Goal: Information Seeking & Learning: Check status

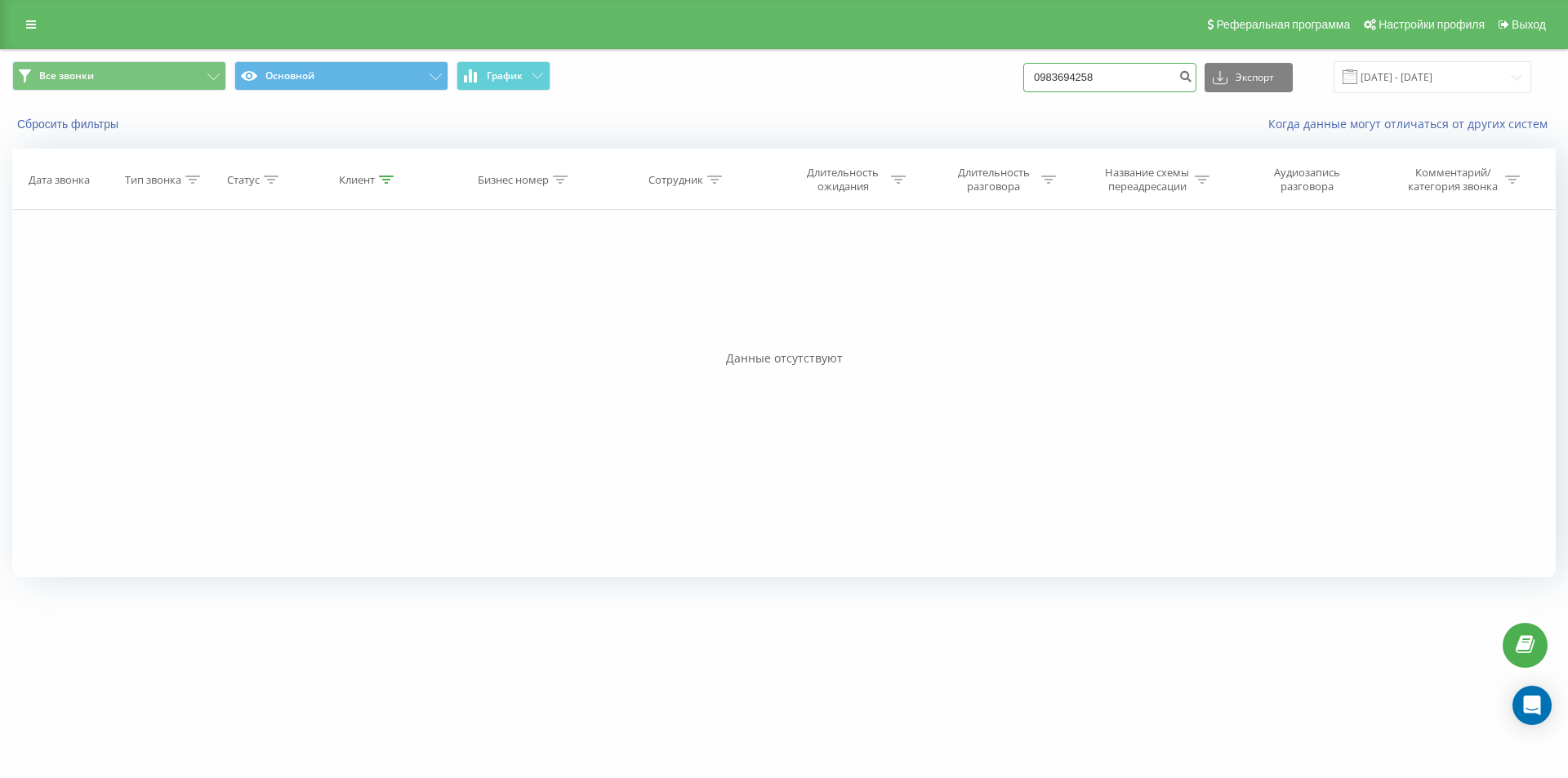
drag, startPoint x: 1144, startPoint y: 83, endPoint x: 948, endPoint y: 85, distance: 196.0
click at [948, 85] on div "Все звонки Основной График 0983694258 Экспорт .csv .xls .xlsx [DATE] - [DATE]" at bounding box center [784, 77] width 1543 height 32
paste input "5065484"
type input "0985065484"
